Goal: Use online tool/utility: Utilize a website feature to perform a specific function

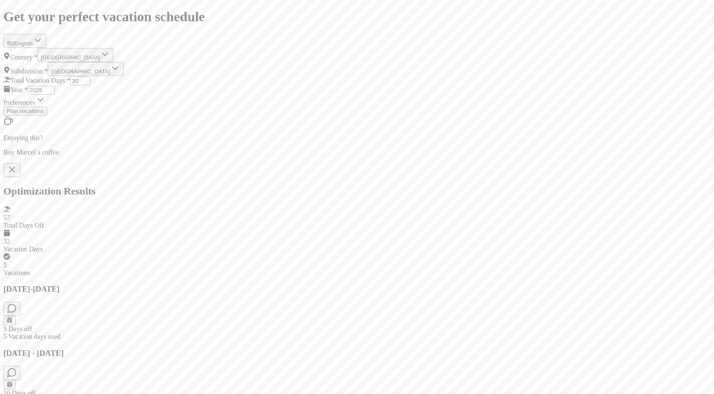
scroll to position [2952, 0]
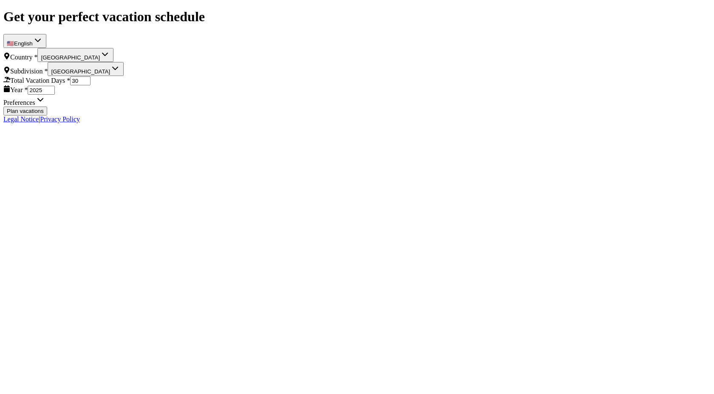
select select "DE"
click at [47, 116] on button "Plan vacations" at bounding box center [25, 111] width 44 height 9
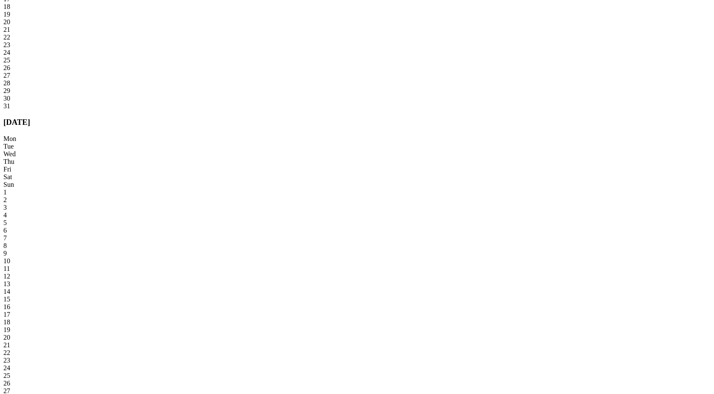
scroll to position [902, 0]
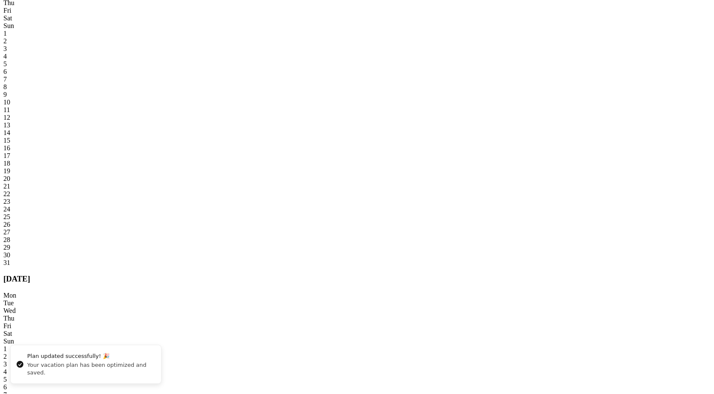
scroll to position [732, 0]
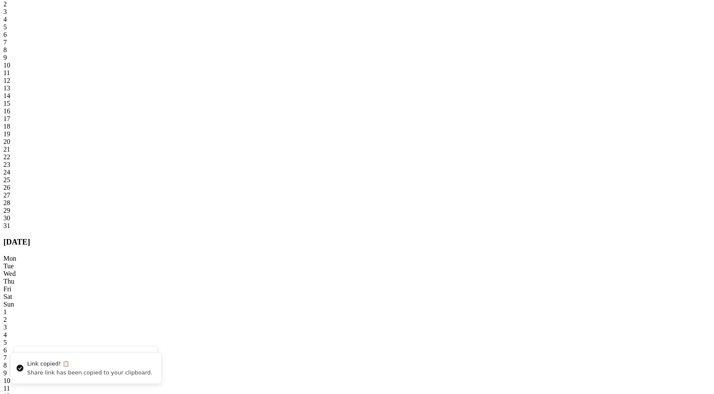
scroll to position [757, 0]
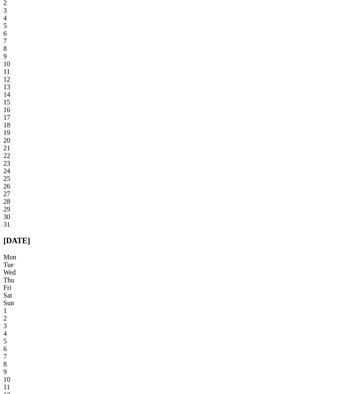
scroll to position [740, 0]
